Goal: Information Seeking & Learning: Learn about a topic

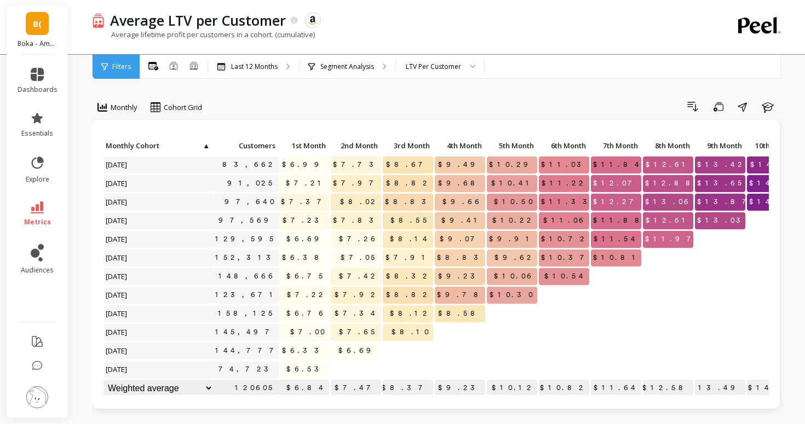
click at [39, 25] on span "B(" at bounding box center [37, 24] width 9 height 13
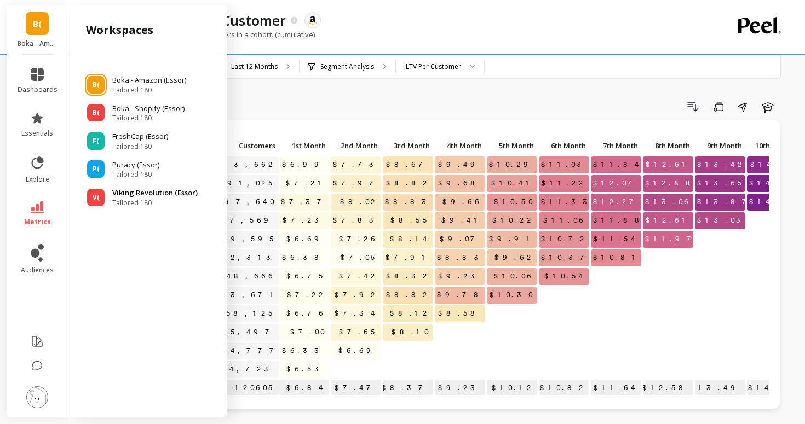
click at [94, 199] on span "V(" at bounding box center [96, 197] width 7 height 9
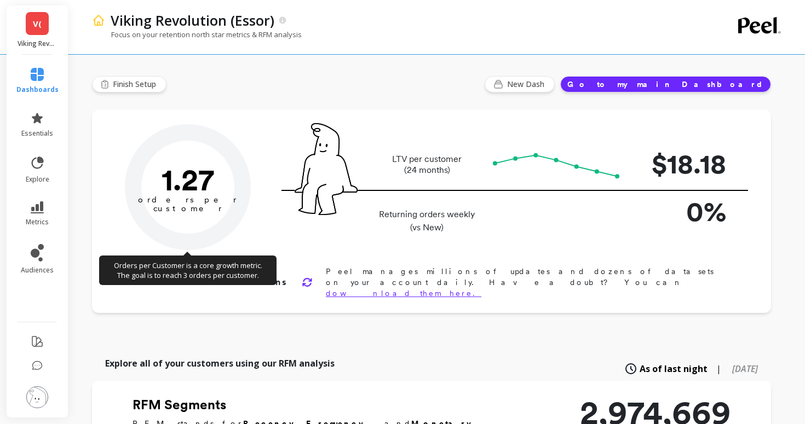
type input "Champions"
type input "220130"
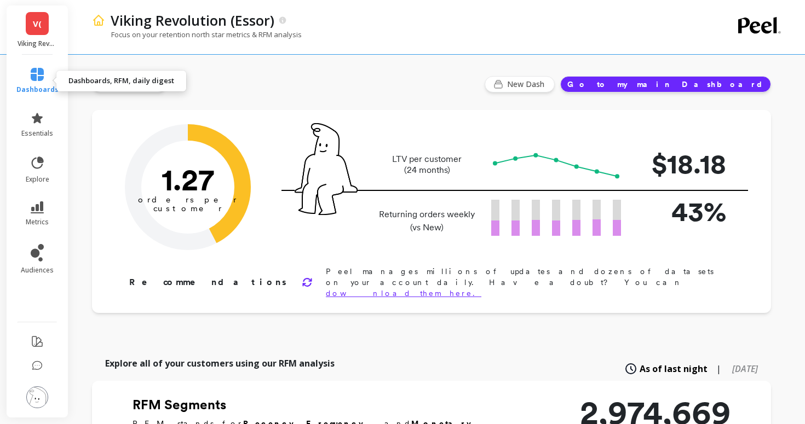
click at [41, 85] on span "dashboards" at bounding box center [37, 89] width 42 height 9
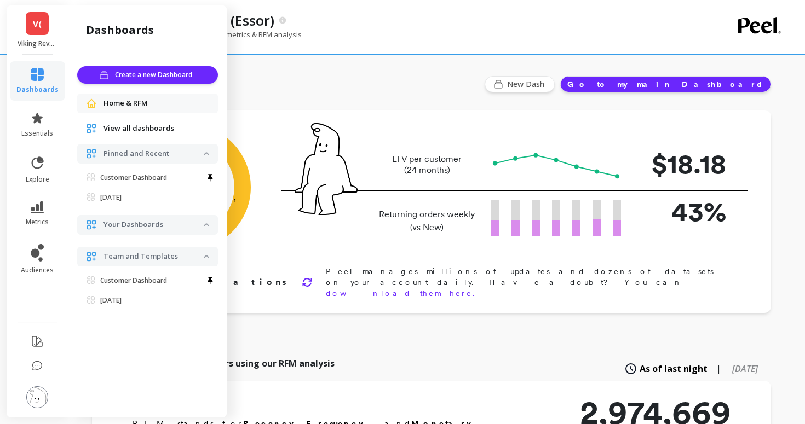
click at [41, 85] on span "dashboards" at bounding box center [37, 89] width 42 height 9
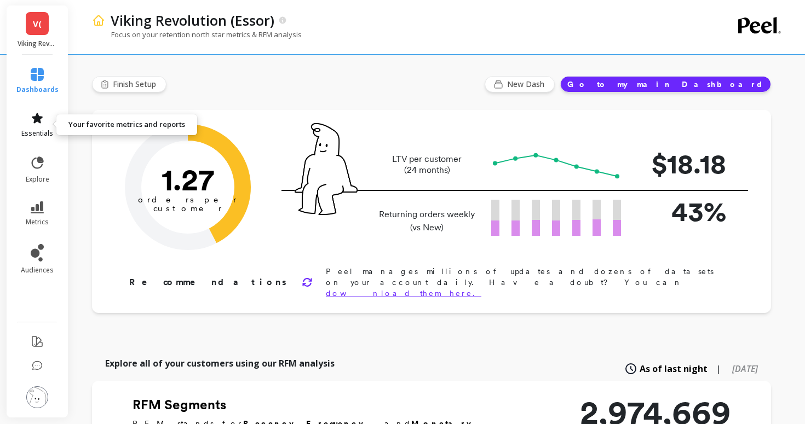
click at [41, 117] on icon at bounding box center [37, 118] width 11 height 10
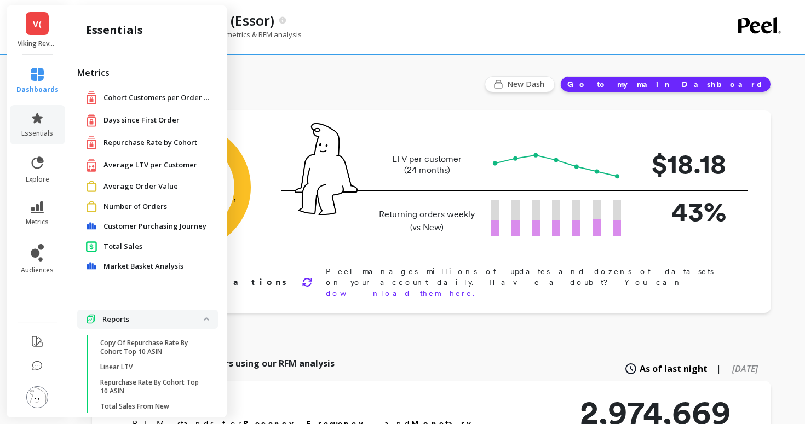
click at [139, 142] on span "Repurchase Rate by Cohort" at bounding box center [150, 142] width 94 height 11
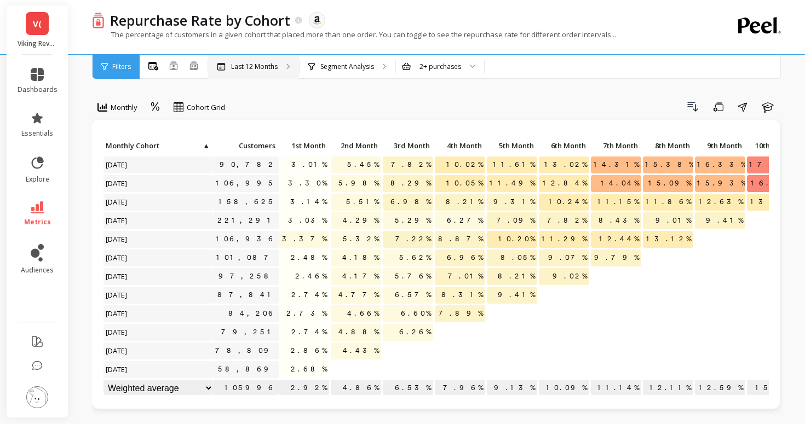
click at [237, 77] on div "Last 12 Months" at bounding box center [253, 67] width 91 height 24
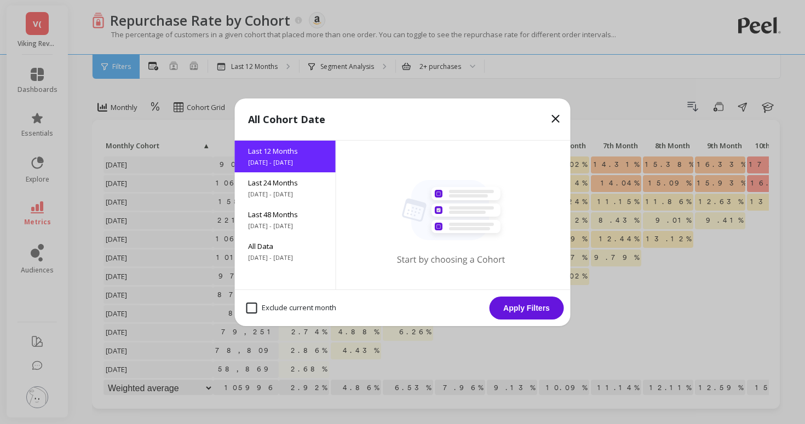
click at [280, 295] on div "Exclude current month Apply Filters" at bounding box center [403, 308] width 336 height 37
click at [280, 309] on month "Exclude current month" at bounding box center [291, 308] width 90 height 11
checkbox month "true"
click at [535, 310] on button "Apply Filters" at bounding box center [527, 308] width 74 height 23
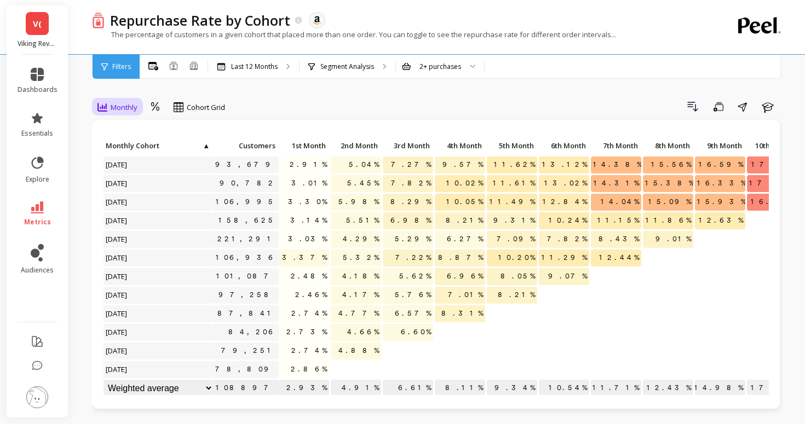
click at [113, 104] on span "Monthly" at bounding box center [124, 107] width 27 height 10
click at [197, 110] on span "Cohort Grid" at bounding box center [206, 107] width 38 height 10
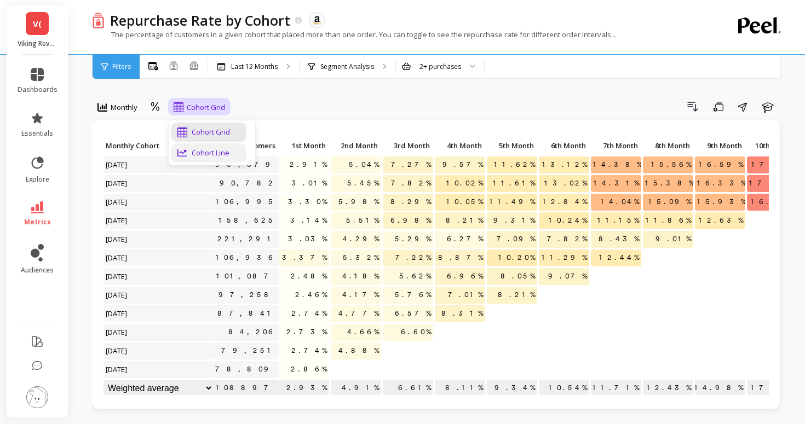
click at [192, 151] on div "Cohort Line" at bounding box center [208, 153] width 62 height 10
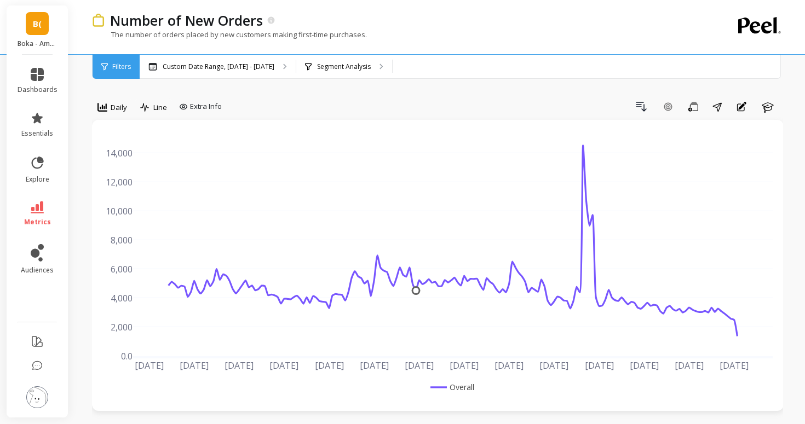
click at [36, 95] on li "dashboards" at bounding box center [37, 80] width 53 height 39
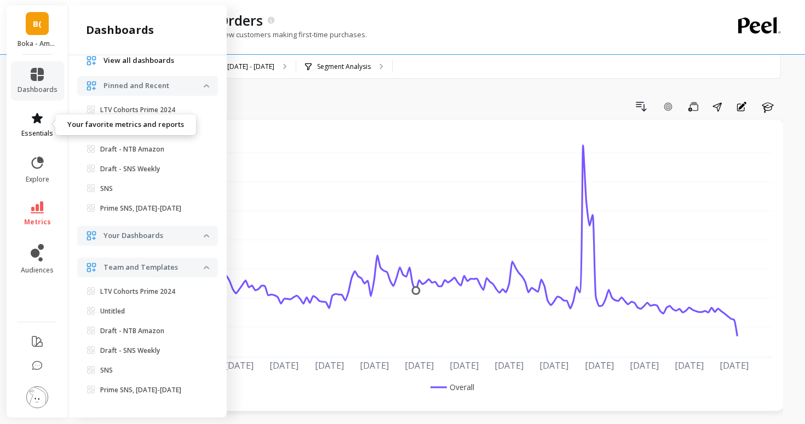
click at [44, 128] on link "essentials" at bounding box center [38, 125] width 40 height 26
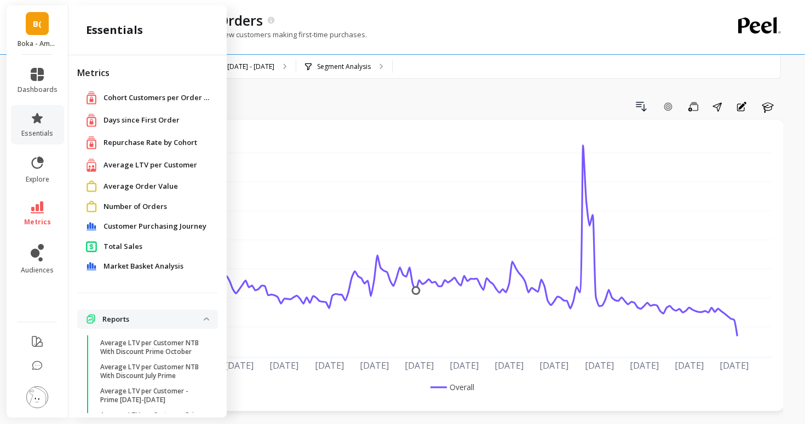
click at [130, 139] on span "Repurchase Rate by Cohort" at bounding box center [150, 142] width 94 height 11
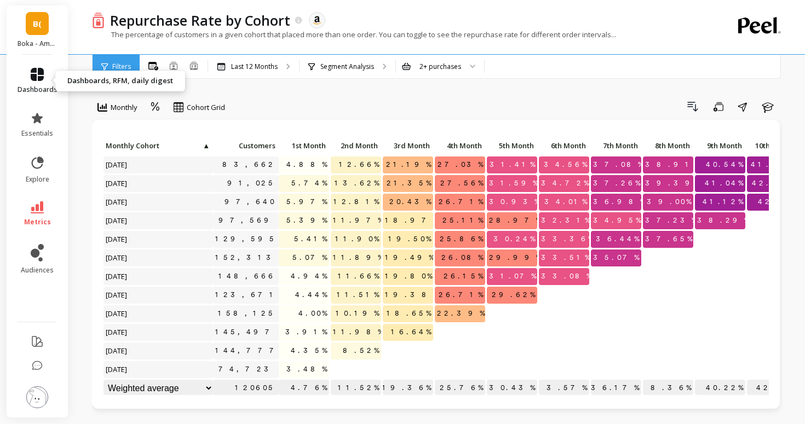
click at [39, 86] on span "dashboards" at bounding box center [38, 89] width 40 height 9
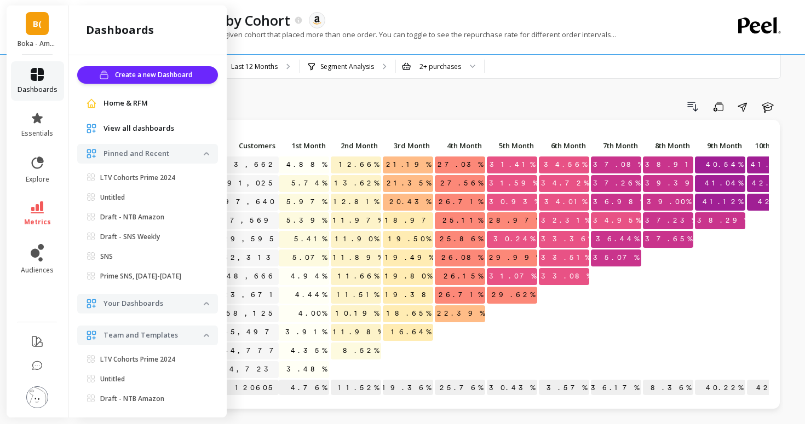
scroll to position [68, 0]
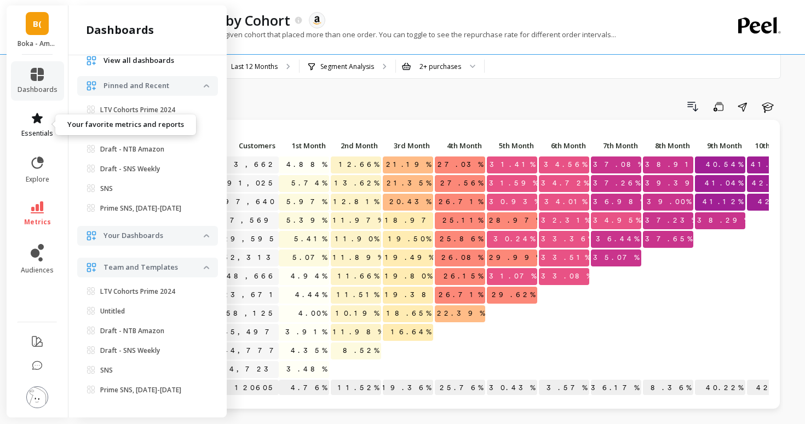
click at [40, 114] on icon at bounding box center [37, 118] width 13 height 13
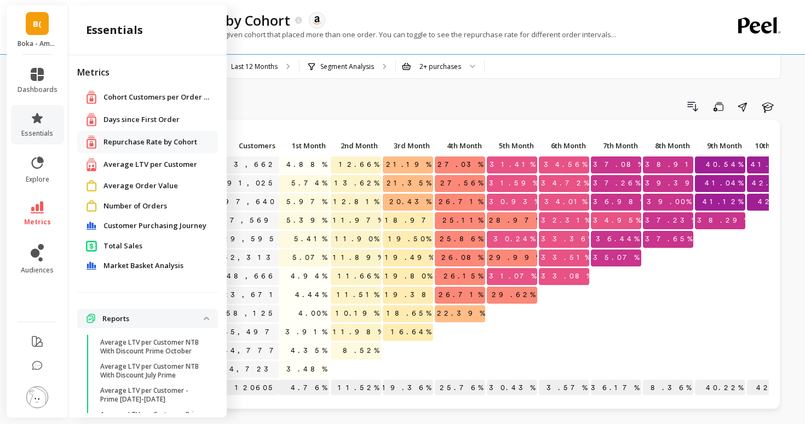
scroll to position [2, 0]
click at [37, 157] on icon at bounding box center [37, 163] width 15 height 15
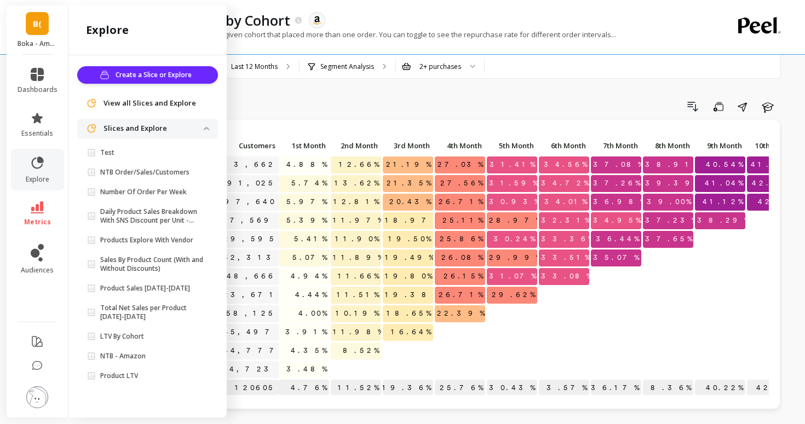
click at [37, 198] on li "metrics" at bounding box center [37, 214] width 53 height 38
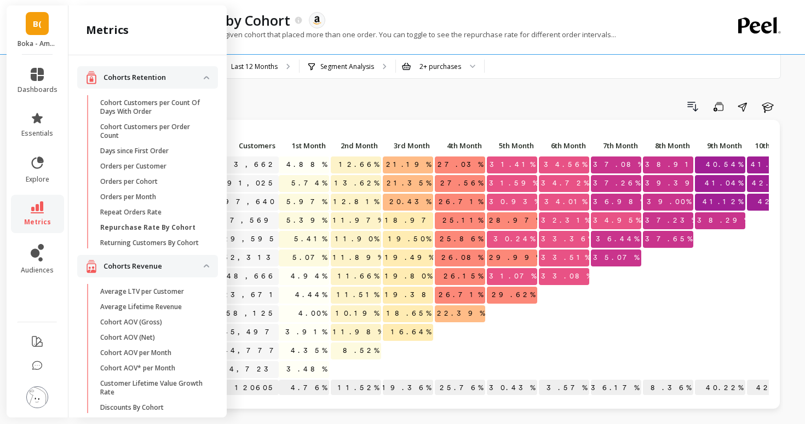
scroll to position [751, 0]
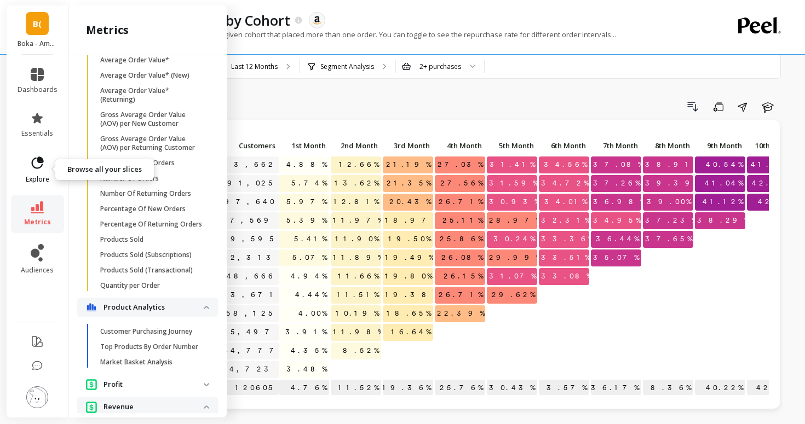
click at [37, 176] on span "explore" at bounding box center [38, 179] width 24 height 9
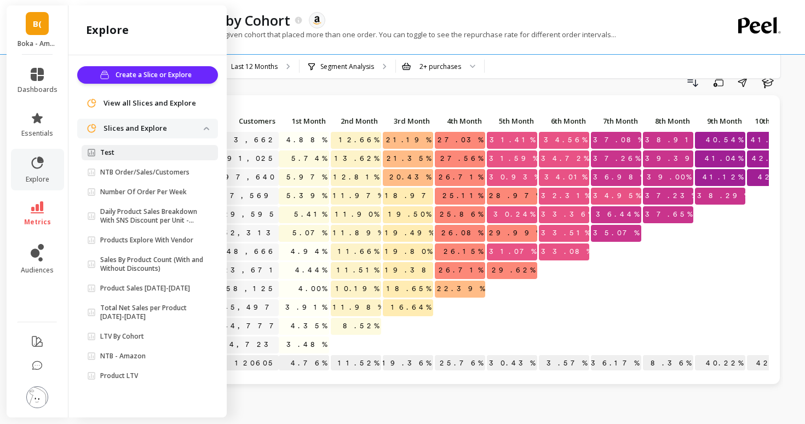
scroll to position [73, 0]
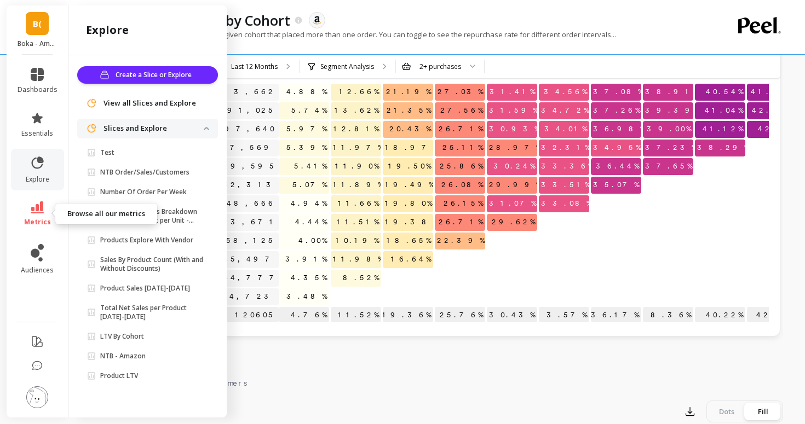
click at [33, 209] on icon at bounding box center [37, 208] width 13 height 12
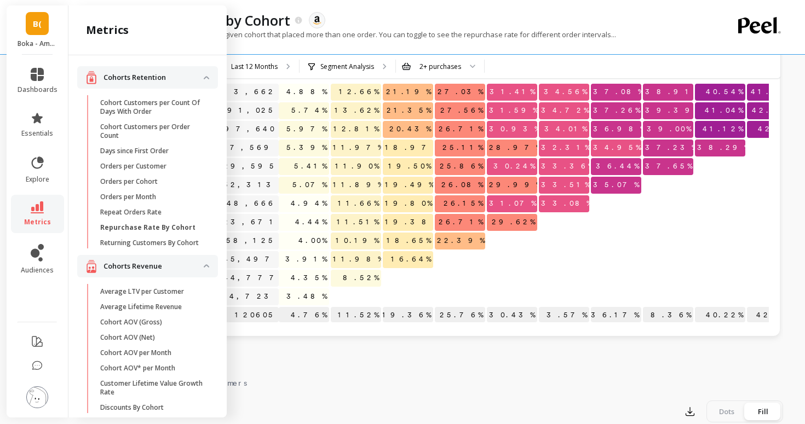
scroll to position [7, 0]
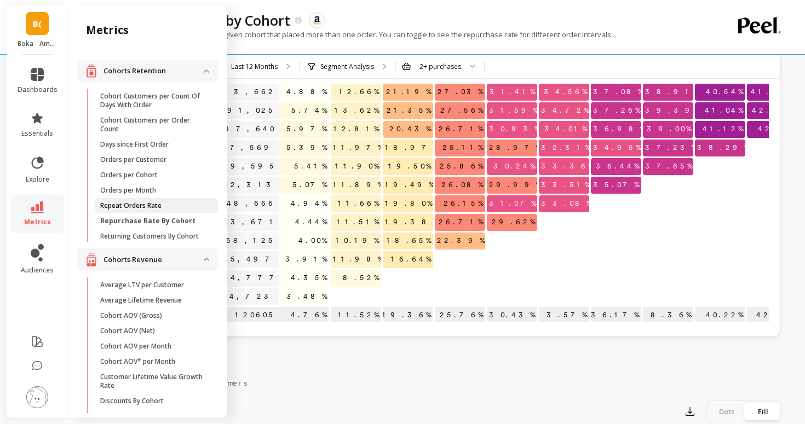
click at [140, 208] on p "Repeat Orders Rate" at bounding box center [130, 206] width 61 height 9
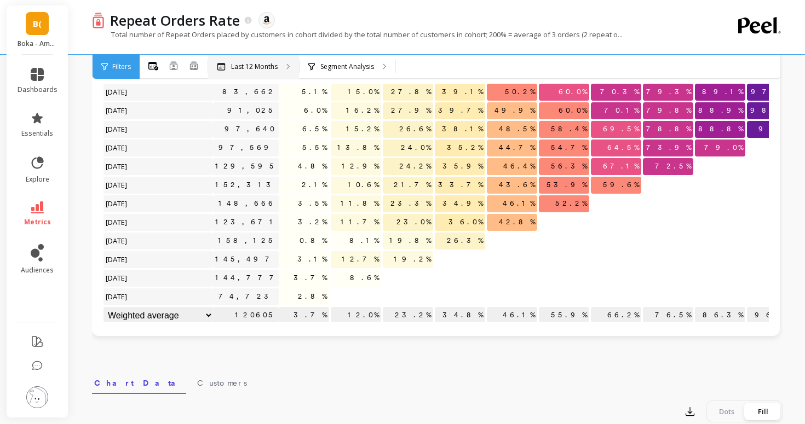
click at [241, 71] on div "Last 12 Months" at bounding box center [253, 67] width 91 height 24
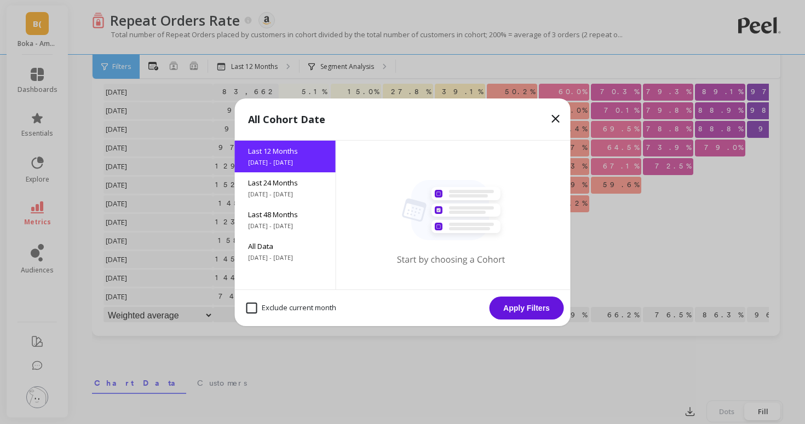
click at [266, 306] on month "Exclude current month" at bounding box center [291, 308] width 90 height 11
checkbox month "true"
click at [531, 306] on button "Apply Filters" at bounding box center [527, 308] width 74 height 23
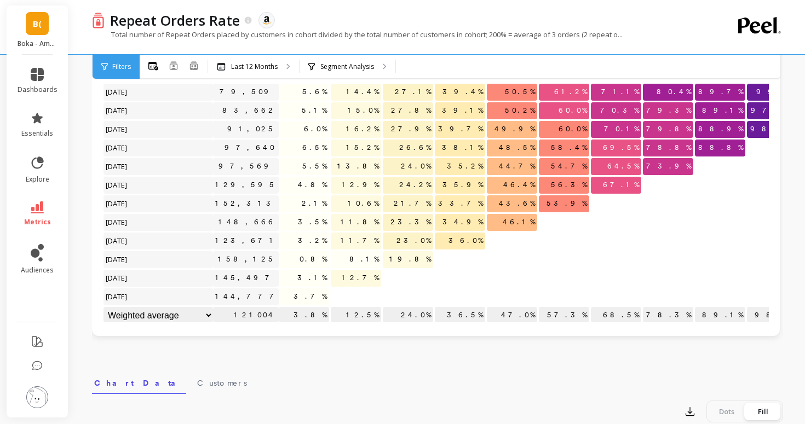
click at [41, 204] on icon at bounding box center [37, 208] width 13 height 12
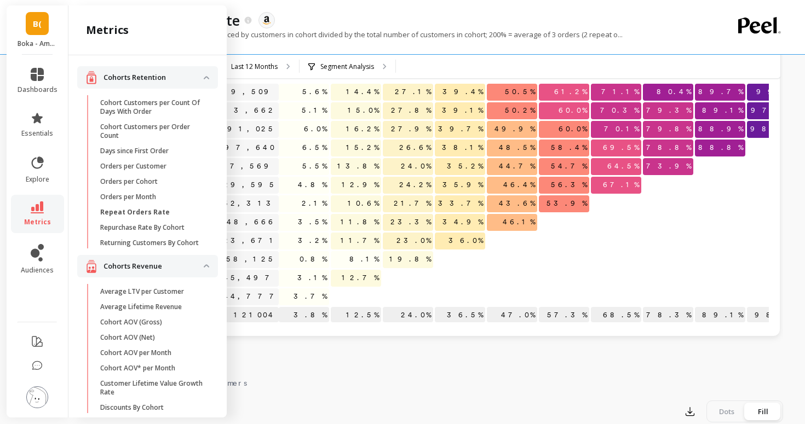
scroll to position [7, 0]
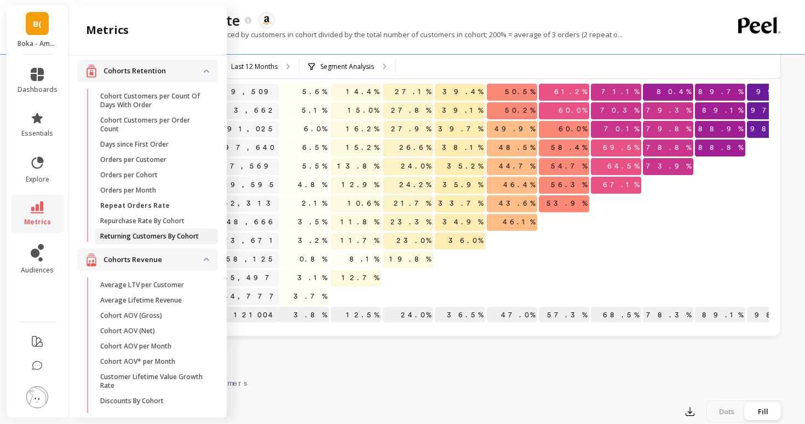
click at [142, 241] on link "Returning Customers By Cohort" at bounding box center [156, 236] width 123 height 15
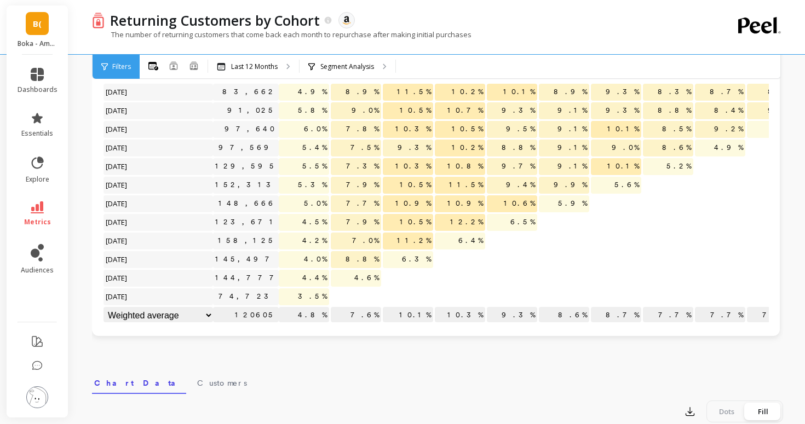
click at [105, 67] on icon at bounding box center [104, 67] width 7 height 8
click at [122, 66] on span "Filters" at bounding box center [121, 66] width 19 height 9
click at [228, 64] on div "Last 12 Months" at bounding box center [247, 66] width 61 height 9
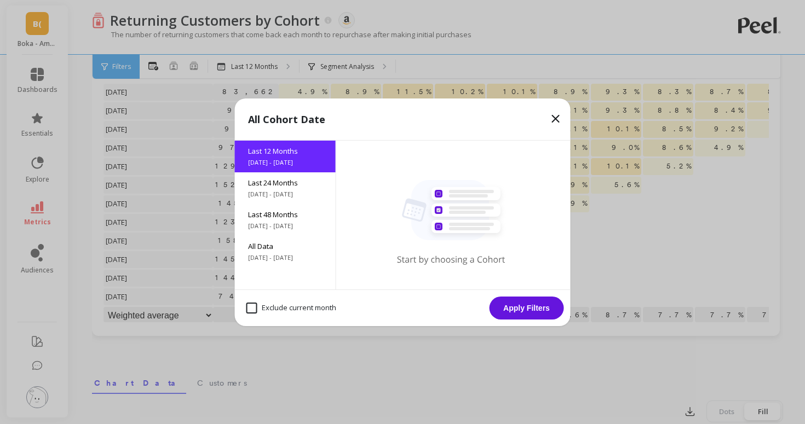
click at [285, 311] on month "Exclude current month" at bounding box center [291, 308] width 90 height 11
checkbox month "true"
click at [531, 306] on button "Apply Filters" at bounding box center [527, 308] width 74 height 23
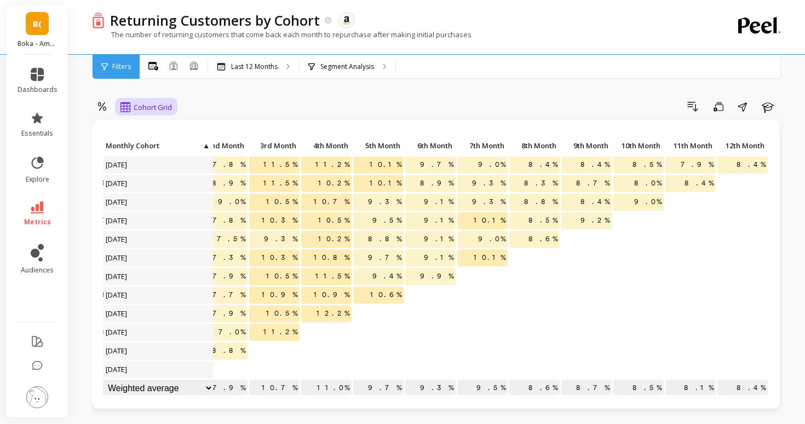
click at [158, 108] on span "Cohort Grid" at bounding box center [153, 107] width 38 height 10
click at [164, 153] on div "Cohort Line" at bounding box center [155, 153] width 62 height 10
